Goal: Find specific page/section: Find specific page/section

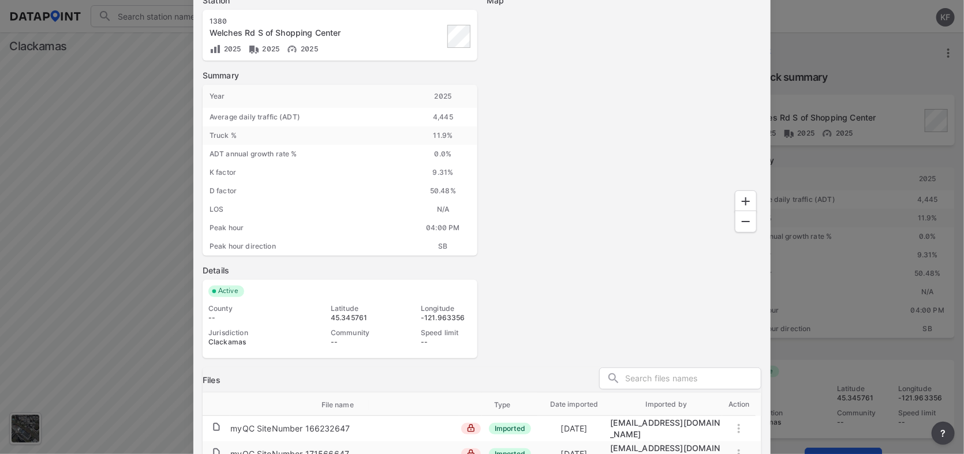
scroll to position [22, 0]
drag, startPoint x: 0, startPoint y: 0, endPoint x: 565, endPoint y: 304, distance: 641.2
click at [565, 304] on div "Map" at bounding box center [624, 177] width 275 height 364
drag, startPoint x: 0, startPoint y: 454, endPoint x: 765, endPoint y: 362, distance: 770.1
click at [765, 362] on div "Station [GEOGRAPHIC_DATA] Rd S of Shopping Center 2025 2025 2025 Summary Year […" at bounding box center [481, 177] width 577 height 382
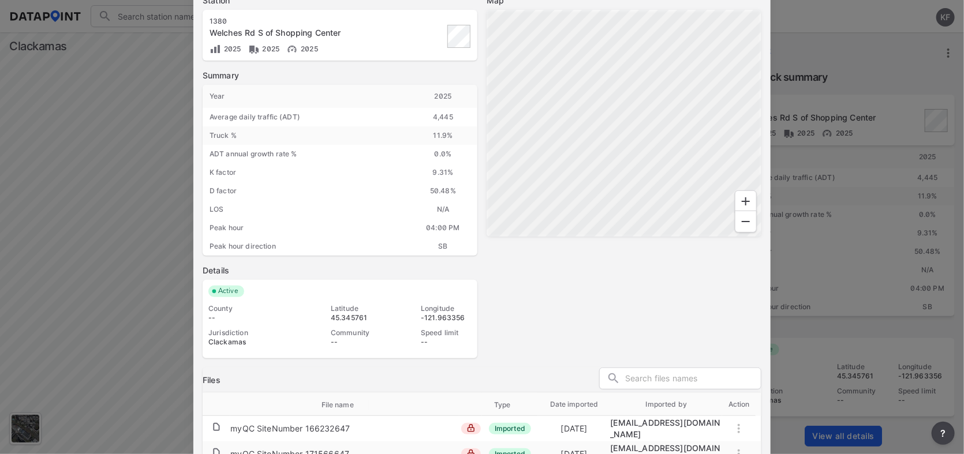
click at [734, 323] on div "Map" at bounding box center [624, 177] width 275 height 364
click at [734, 325] on div "Map" at bounding box center [624, 177] width 275 height 364
drag, startPoint x: 729, startPoint y: 310, endPoint x: 726, endPoint y: 316, distance: 7.0
drag, startPoint x: 726, startPoint y: 316, endPoint x: 581, endPoint y: 336, distance: 146.3
click at [581, 336] on div "Map" at bounding box center [624, 177] width 275 height 364
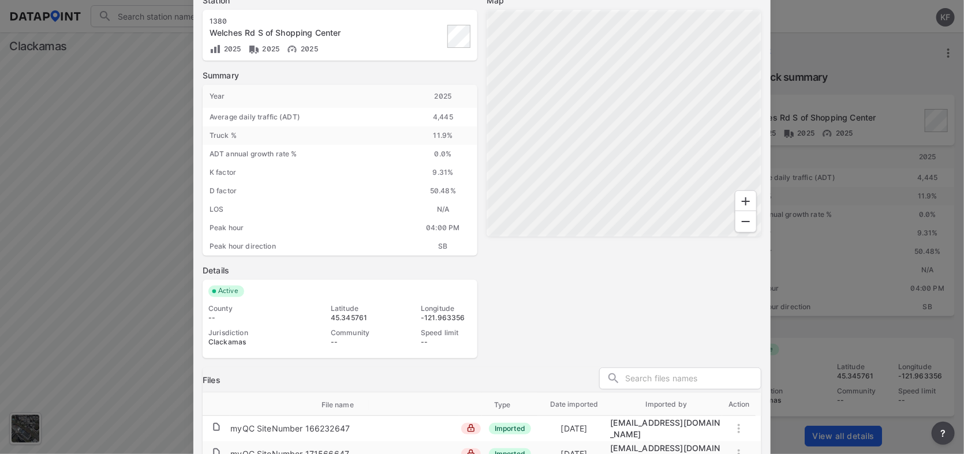
click at [584, 341] on div "Map" at bounding box center [624, 177] width 275 height 364
click at [585, 341] on div "Map" at bounding box center [624, 177] width 275 height 364
drag, startPoint x: 590, startPoint y: 331, endPoint x: 552, endPoint y: 292, distance: 54.3
click at [552, 292] on div "Map" at bounding box center [624, 177] width 275 height 364
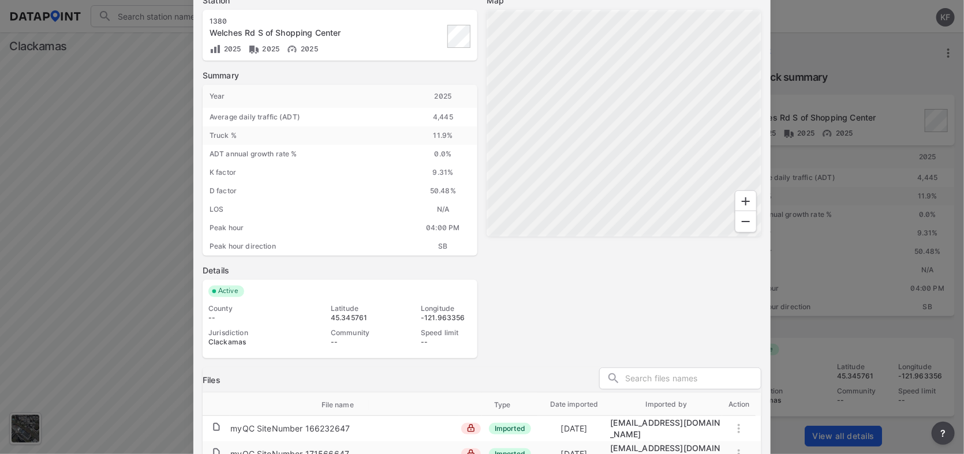
click at [552, 292] on div "Map" at bounding box center [624, 177] width 275 height 364
drag, startPoint x: 552, startPoint y: 292, endPoint x: 643, endPoint y: 311, distance: 92.8
click at [643, 312] on div "Map" at bounding box center [624, 177] width 275 height 364
drag, startPoint x: 645, startPoint y: 307, endPoint x: 616, endPoint y: 315, distance: 30.5
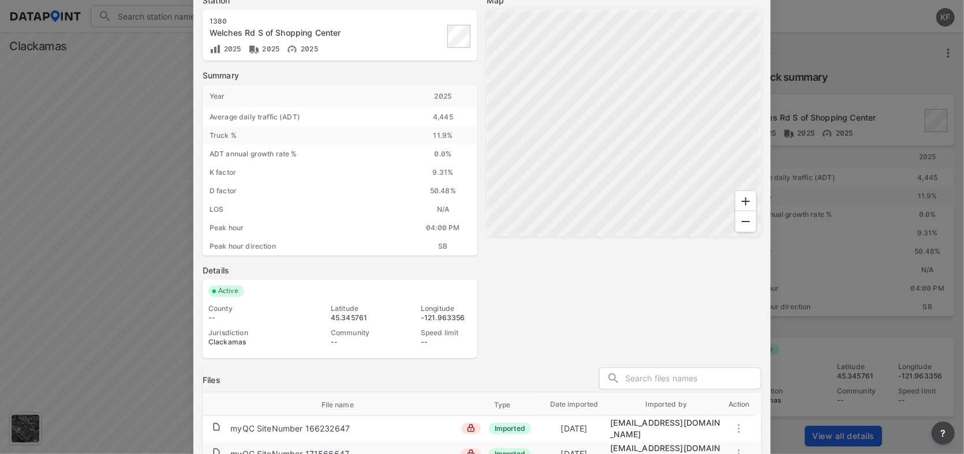
click at [616, 315] on div "Map" at bounding box center [624, 177] width 275 height 364
drag, startPoint x: 658, startPoint y: 322, endPoint x: 726, endPoint y: 315, distance: 68.5
click at [709, 313] on div "Map" at bounding box center [624, 177] width 275 height 364
click at [156, 84] on div at bounding box center [482, 227] width 964 height 454
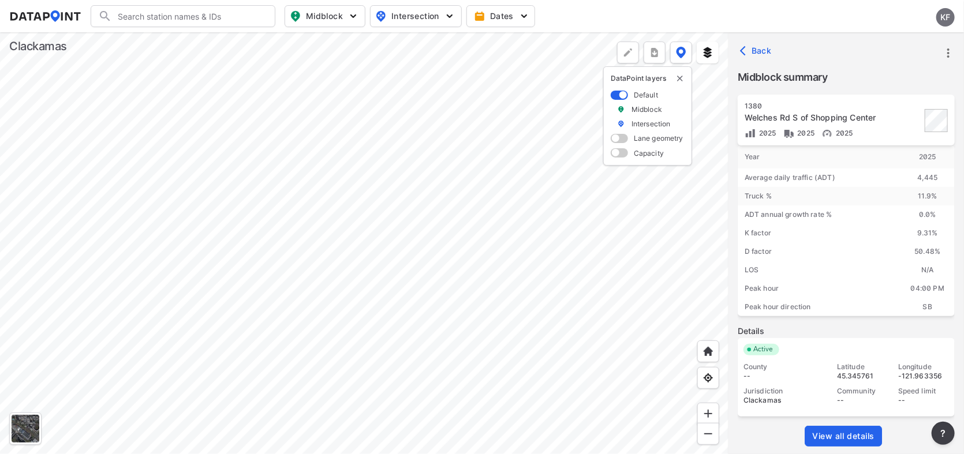
click at [401, 266] on div at bounding box center [364, 243] width 729 height 422
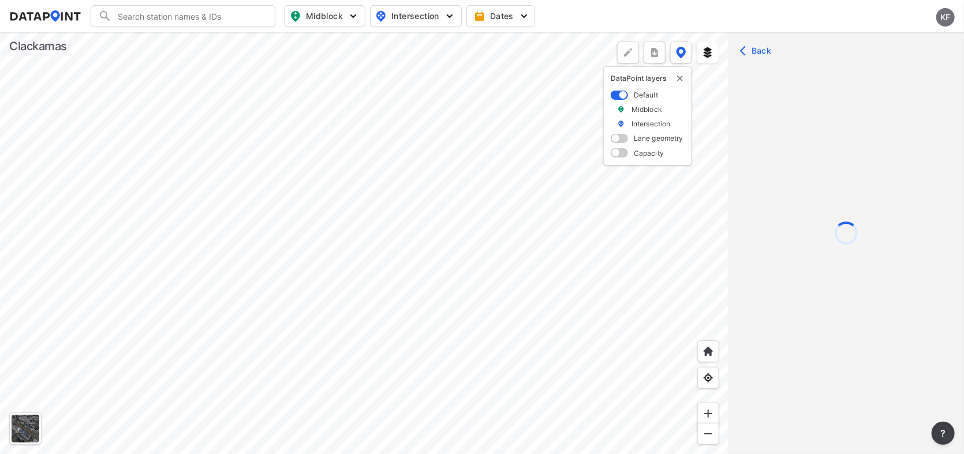
scroll to position [0, 0]
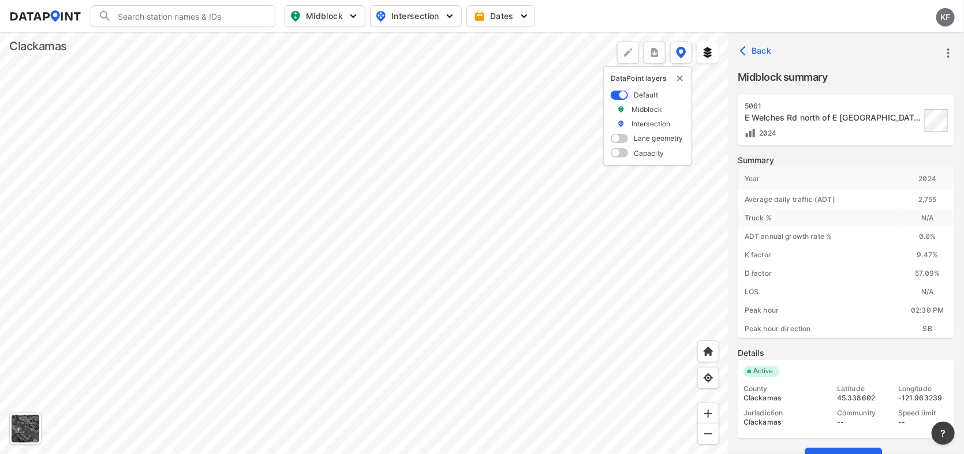
click at [396, 285] on div at bounding box center [364, 243] width 729 height 422
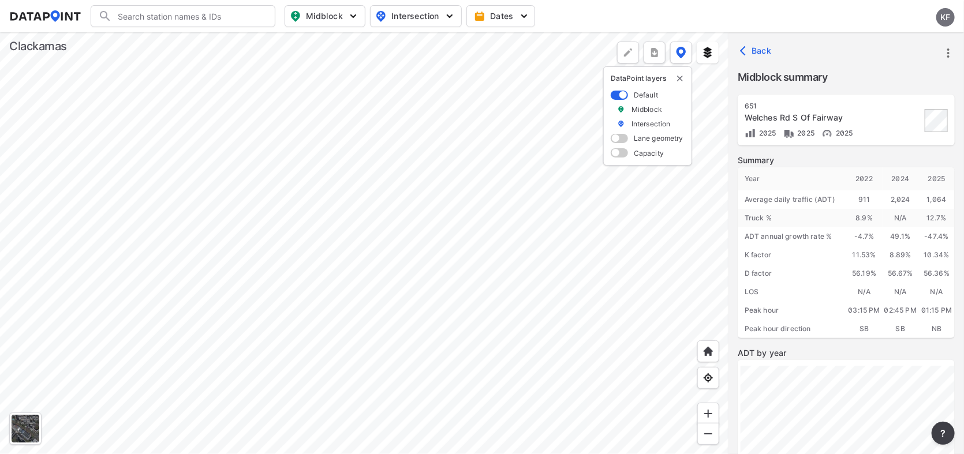
click at [502, 92] on div at bounding box center [364, 243] width 729 height 422
click at [307, 93] on div at bounding box center [364, 243] width 729 height 422
click at [442, 146] on div at bounding box center [364, 243] width 729 height 422
click at [419, 214] on div at bounding box center [364, 243] width 729 height 422
click at [414, 104] on div at bounding box center [364, 243] width 729 height 422
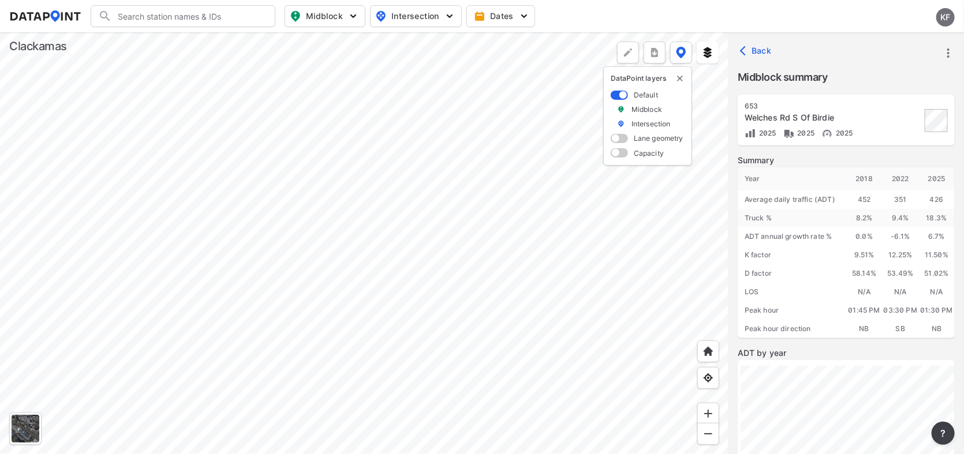
click at [510, 344] on div at bounding box center [364, 243] width 729 height 422
click at [564, 310] on div at bounding box center [364, 243] width 729 height 422
click at [450, 360] on div at bounding box center [364, 243] width 729 height 422
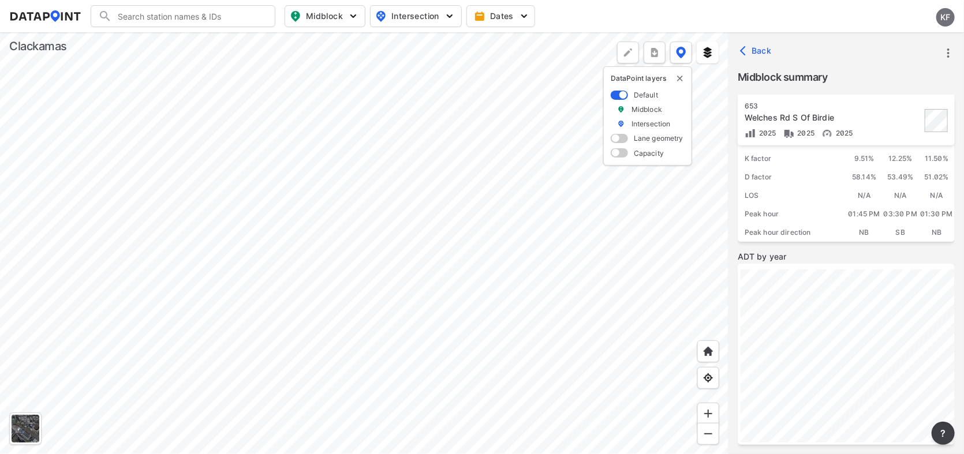
scroll to position [225, 0]
